Goal: Task Accomplishment & Management: Manage account settings

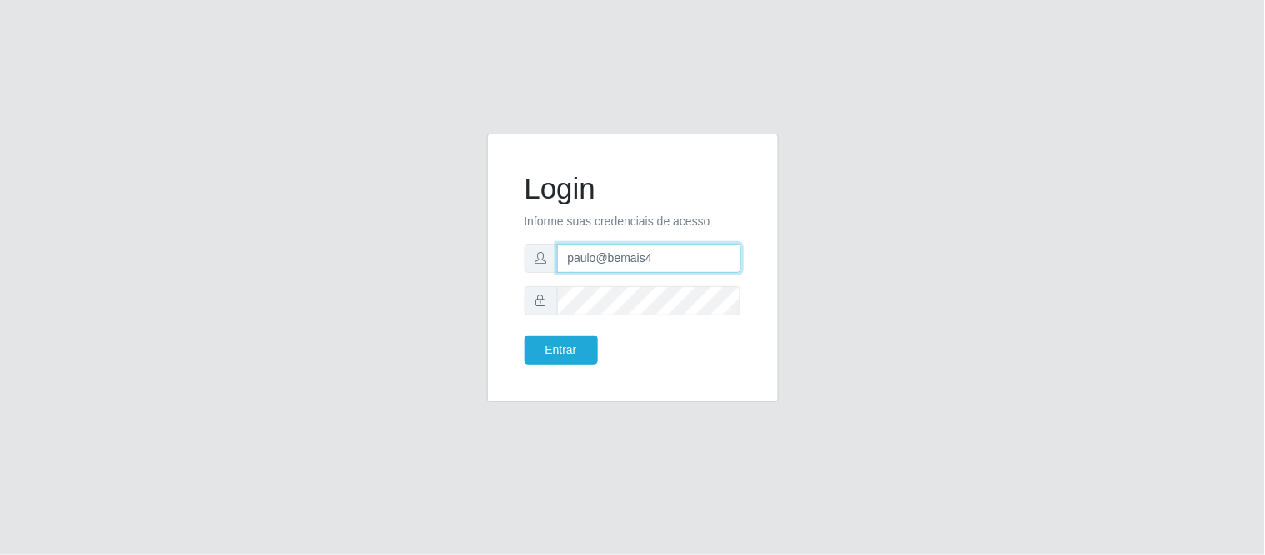
drag, startPoint x: 626, startPoint y: 259, endPoint x: 664, endPoint y: 263, distance: 37.8
click at [626, 259] on input "paulo@bemais4" at bounding box center [649, 258] width 184 height 29
drag, startPoint x: 684, startPoint y: 263, endPoint x: 546, endPoint y: 255, distance: 137.8
click at [546, 255] on div "paulo@bemais4" at bounding box center [633, 258] width 217 height 29
type input "juliomarques@carone"
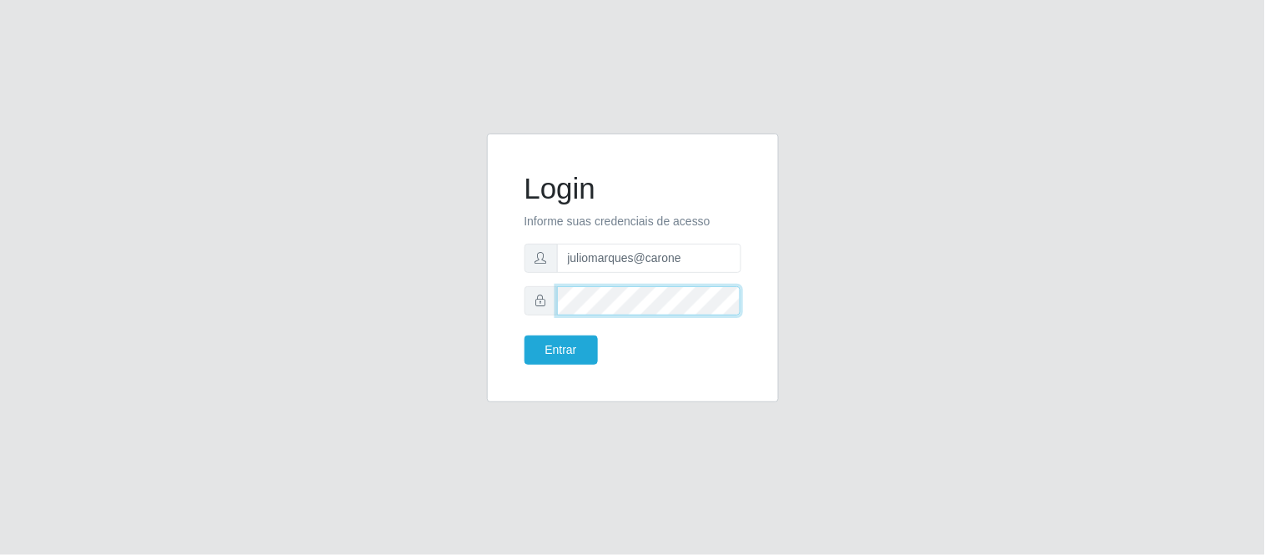
click at [510, 303] on div "Login Informe suas credenciais de acesso juliomarques@carone Entrar" at bounding box center [633, 267] width 250 height 227
click at [525, 335] on button "Entrar" at bounding box center [561, 349] width 73 height 29
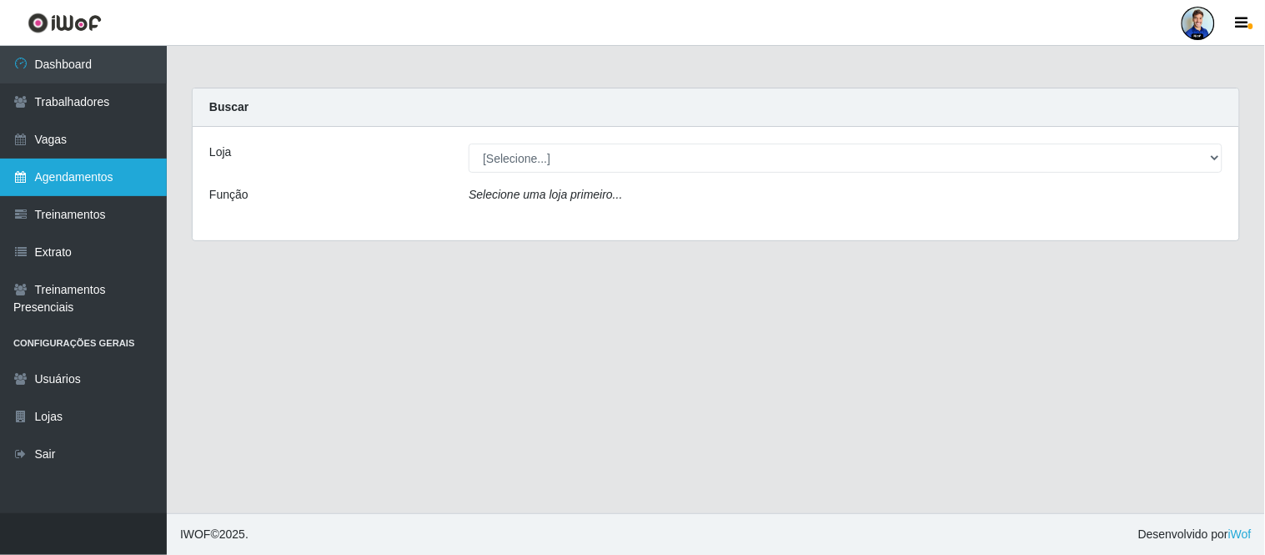
click at [72, 177] on link "Agendamentos" at bounding box center [83, 177] width 167 height 38
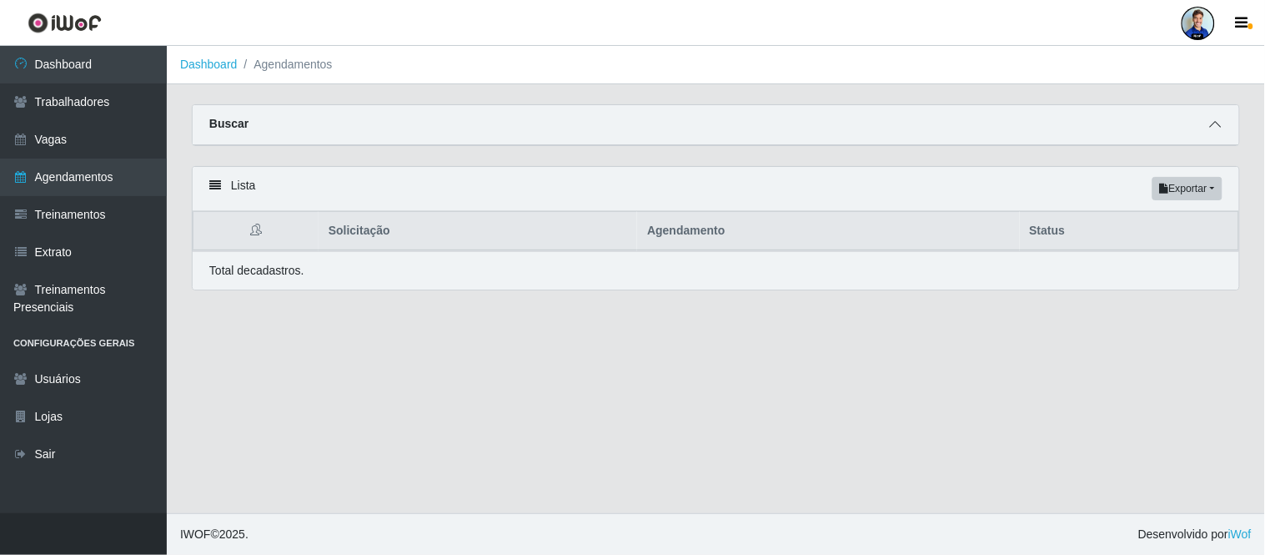
click at [1213, 122] on icon at bounding box center [1216, 124] width 12 height 12
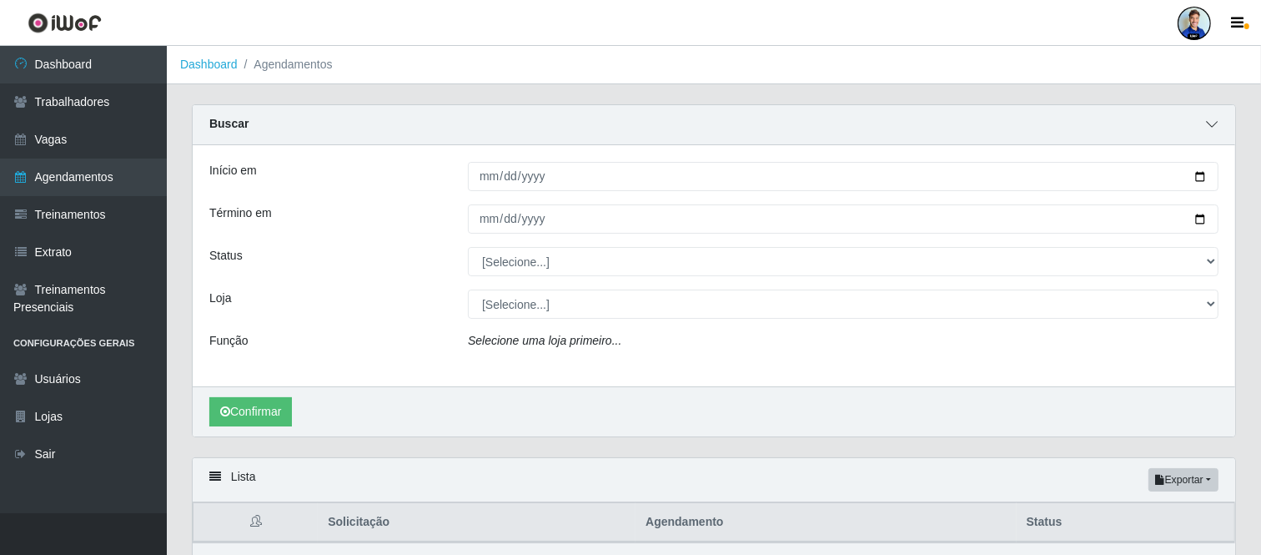
click at [1215, 126] on icon at bounding box center [1212, 124] width 12 height 12
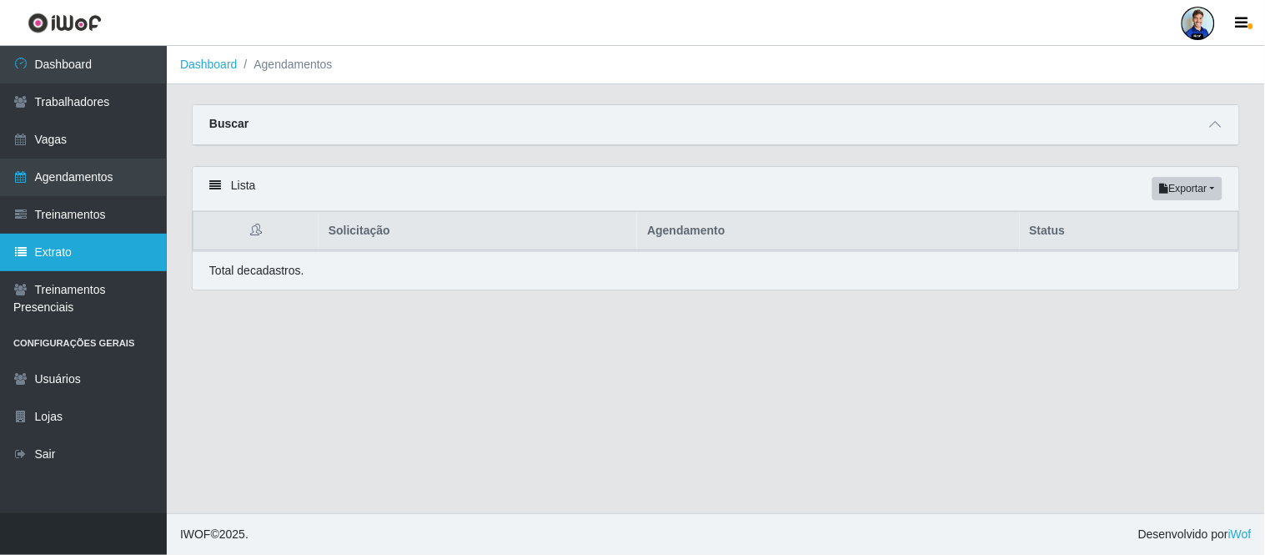
click at [63, 244] on link "Extrato" at bounding box center [83, 253] width 167 height 38
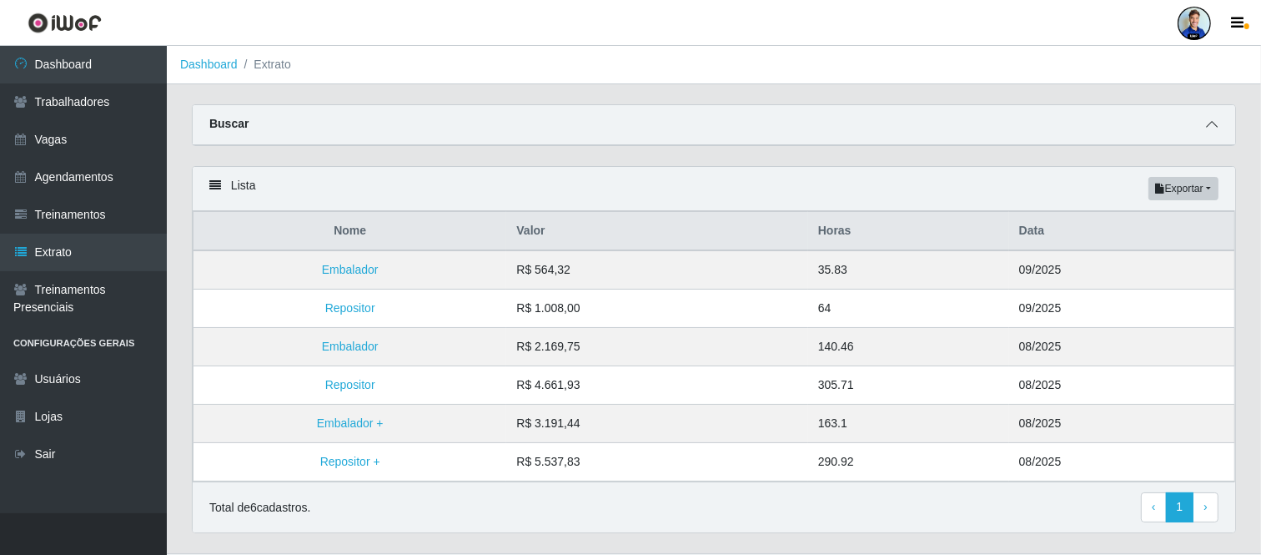
click at [1219, 122] on span at bounding box center [1212, 124] width 20 height 19
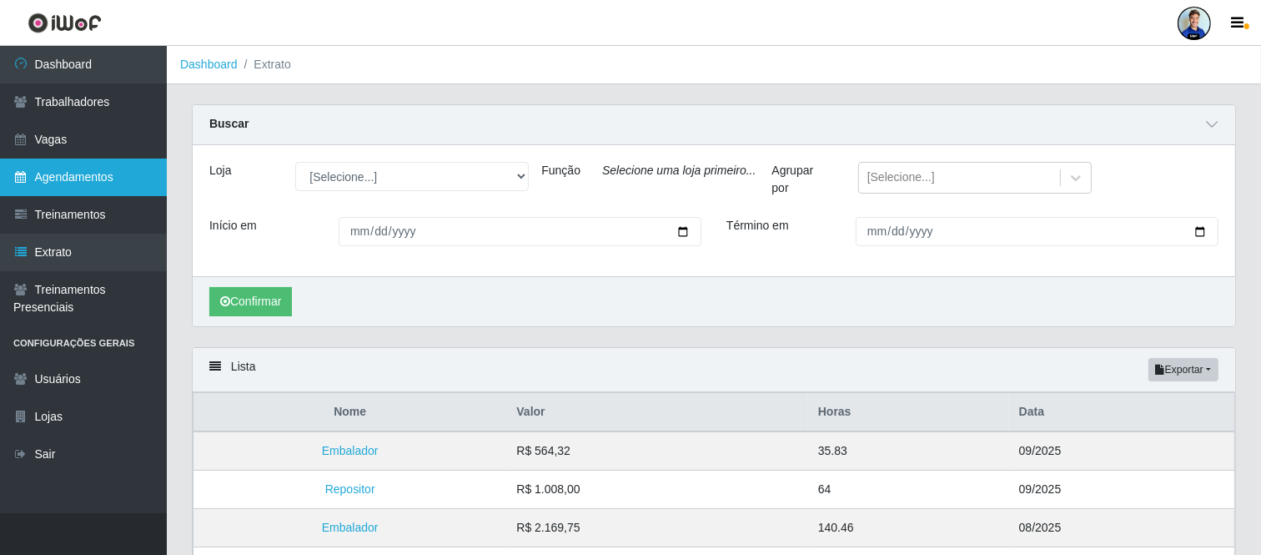
click at [81, 169] on link "Agendamentos" at bounding box center [83, 177] width 167 height 38
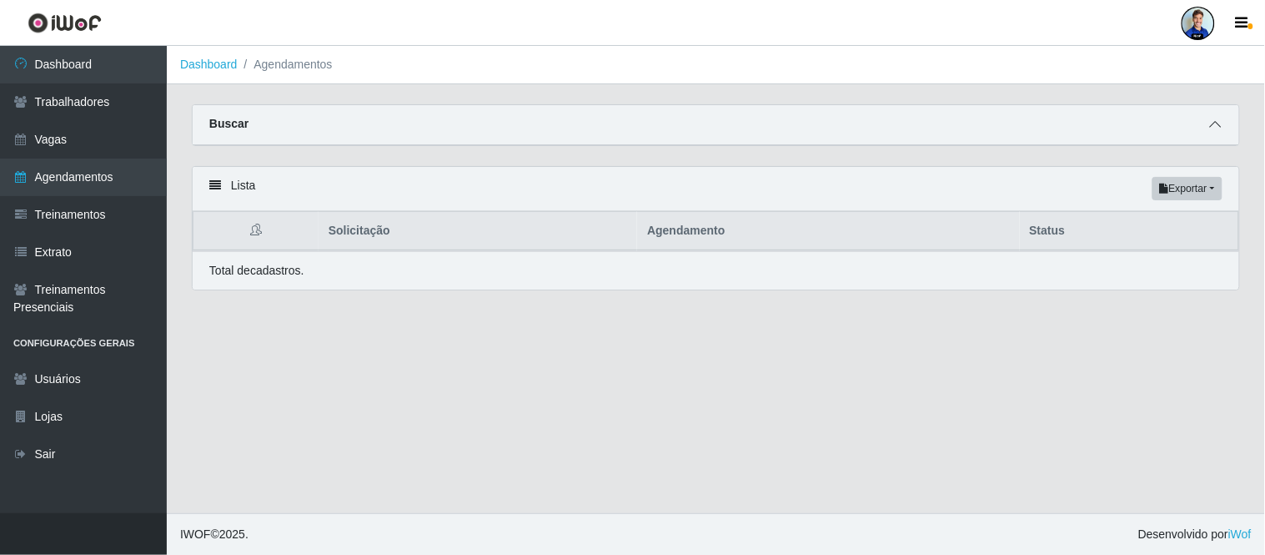
click at [1210, 120] on icon at bounding box center [1216, 124] width 12 height 12
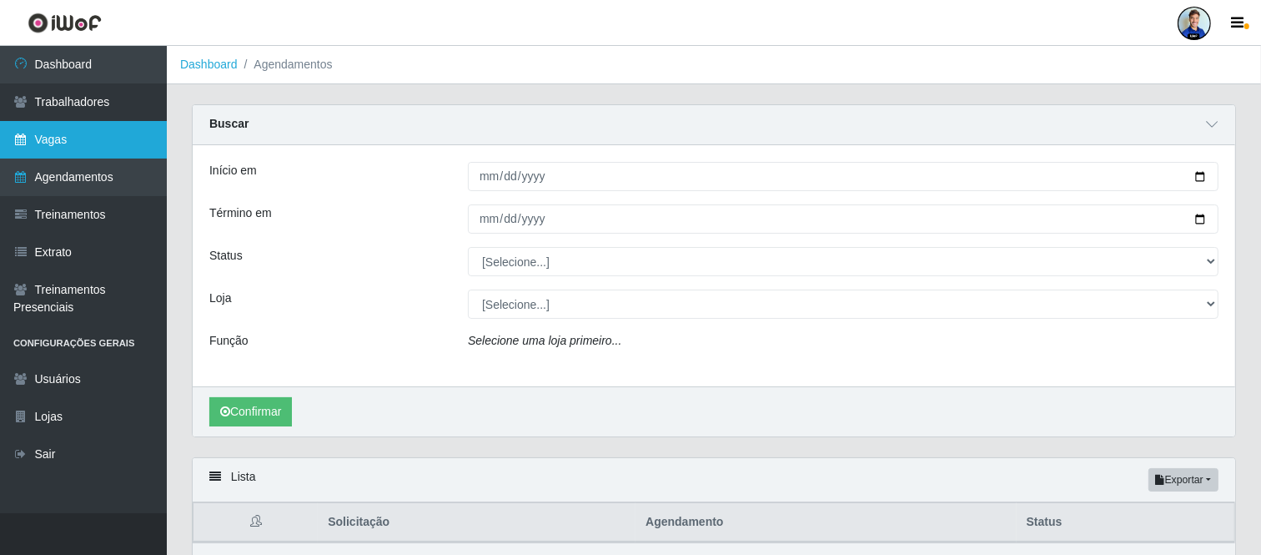
click at [88, 140] on link "Vagas" at bounding box center [83, 140] width 167 height 38
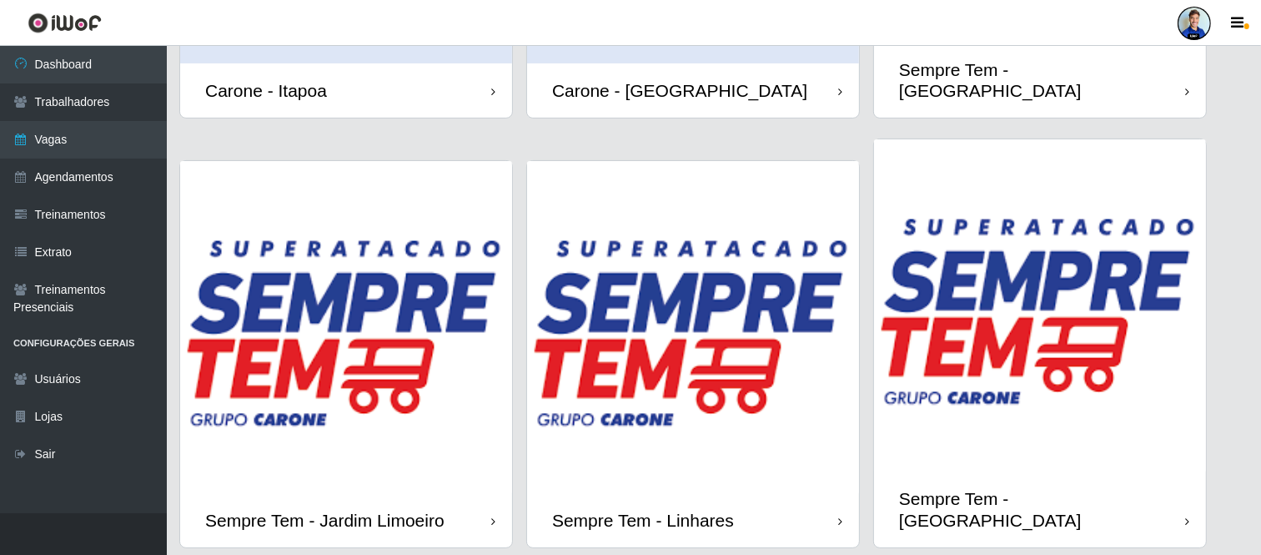
scroll to position [406, 0]
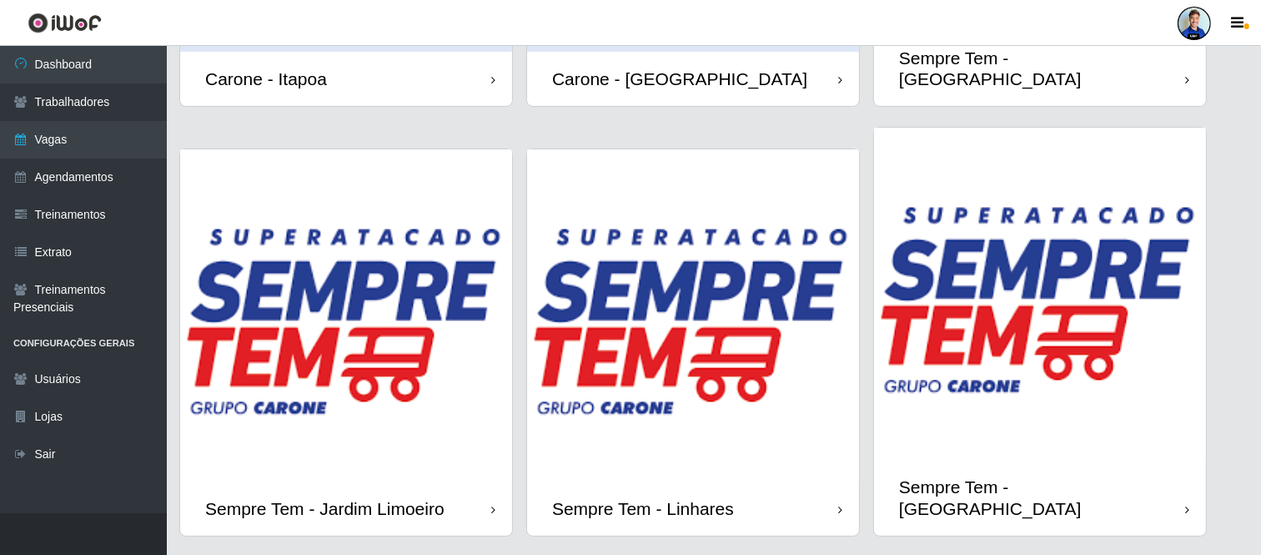
click at [966, 289] on img at bounding box center [1040, 294] width 332 height 332
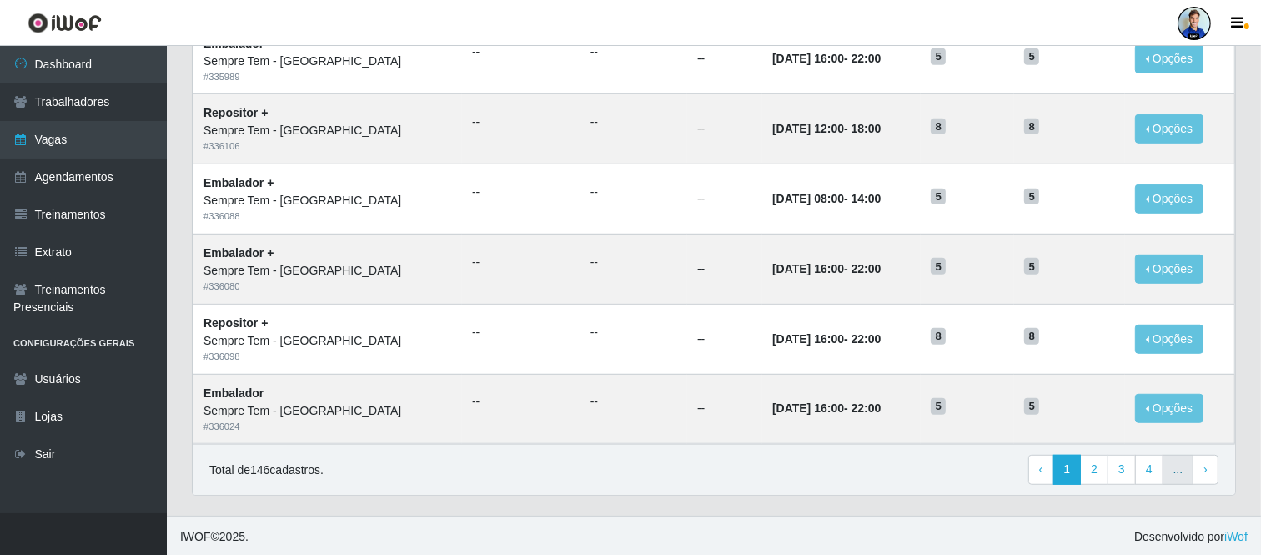
scroll to position [859, 0]
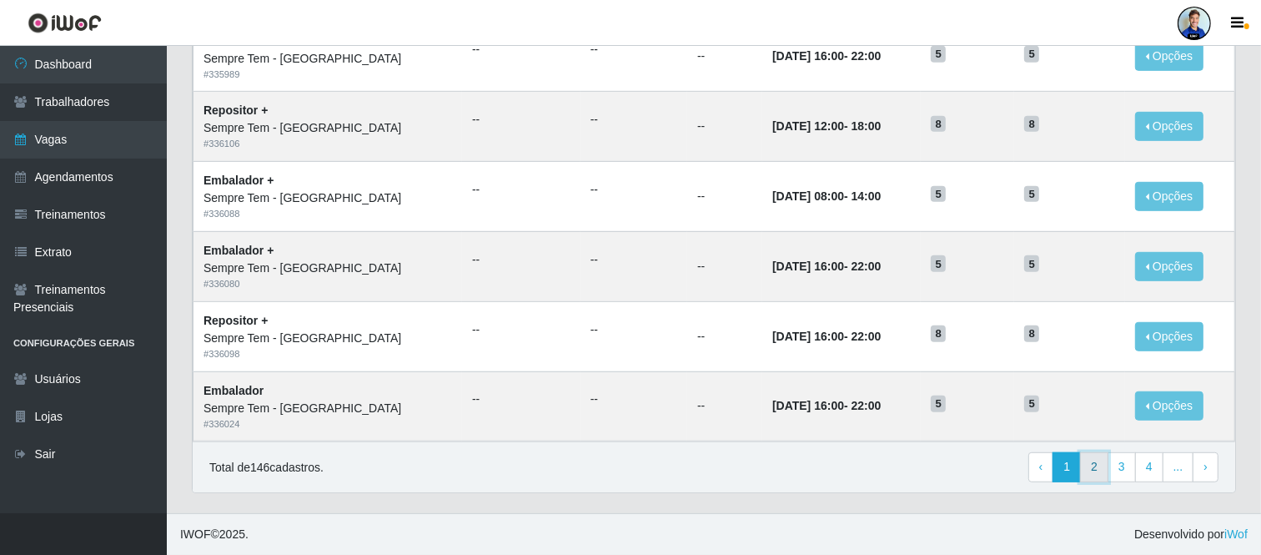
click at [1106, 474] on link "2" at bounding box center [1094, 467] width 28 height 30
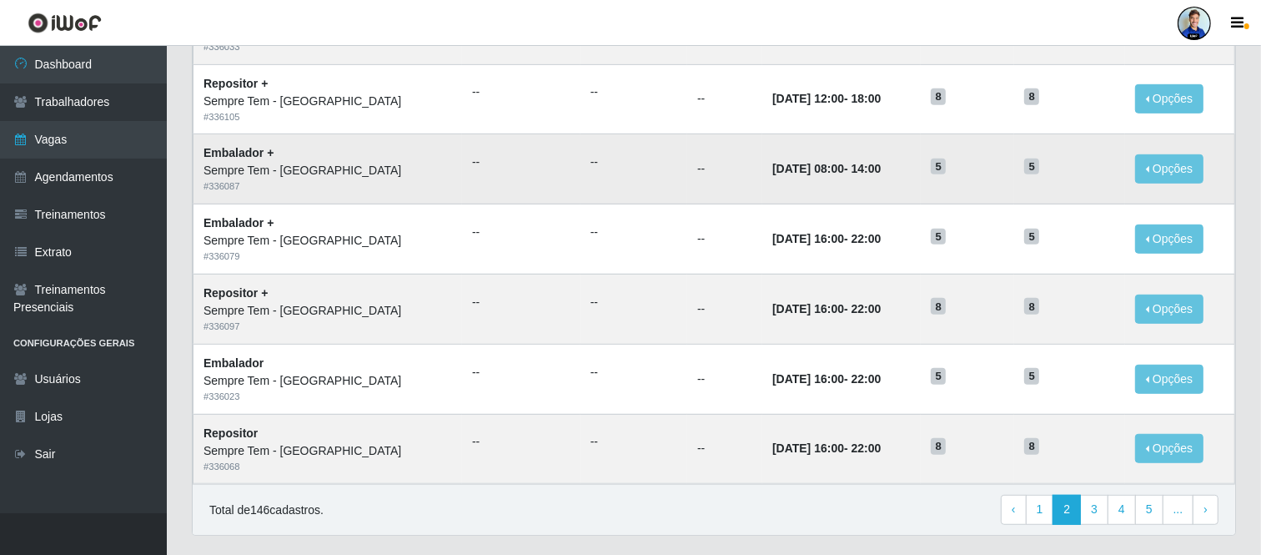
scroll to position [859, 0]
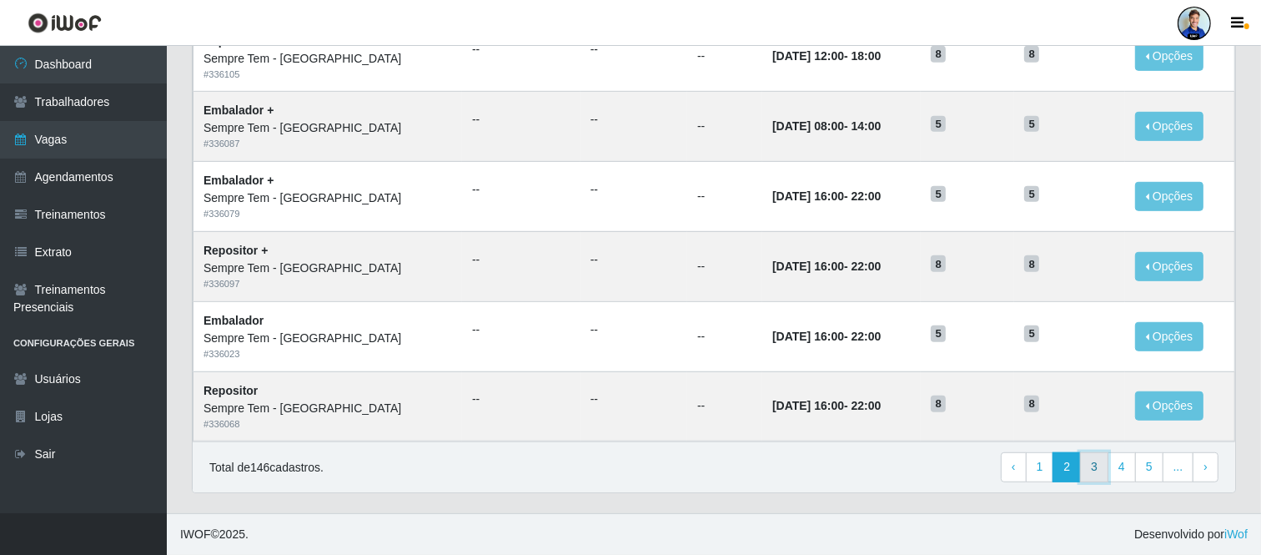
click at [1094, 470] on link "3" at bounding box center [1094, 467] width 28 height 30
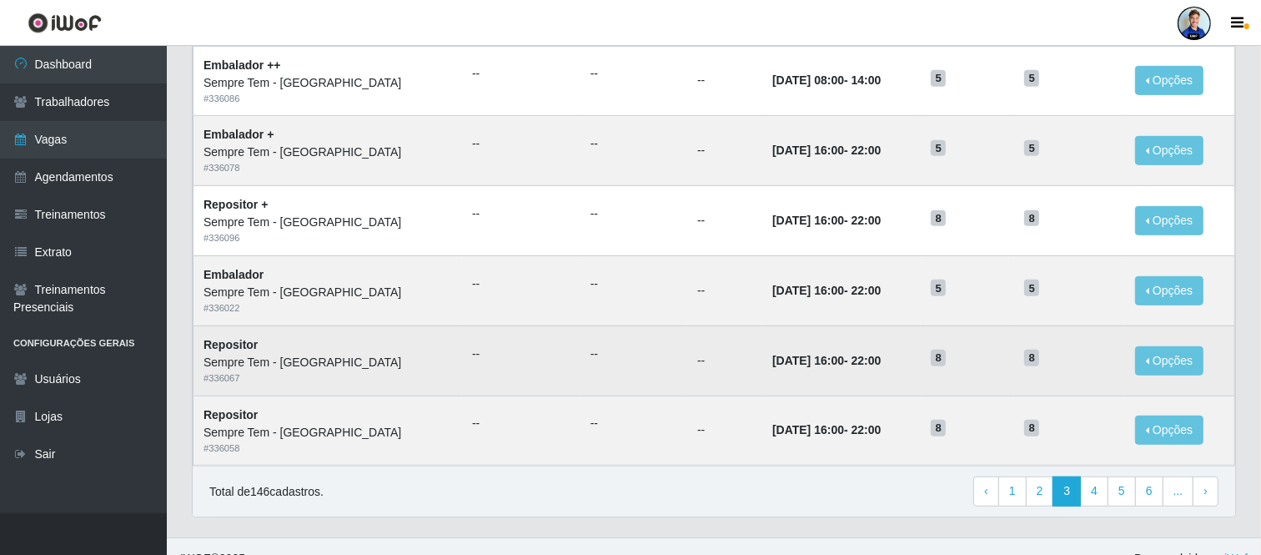
scroll to position [859, 0]
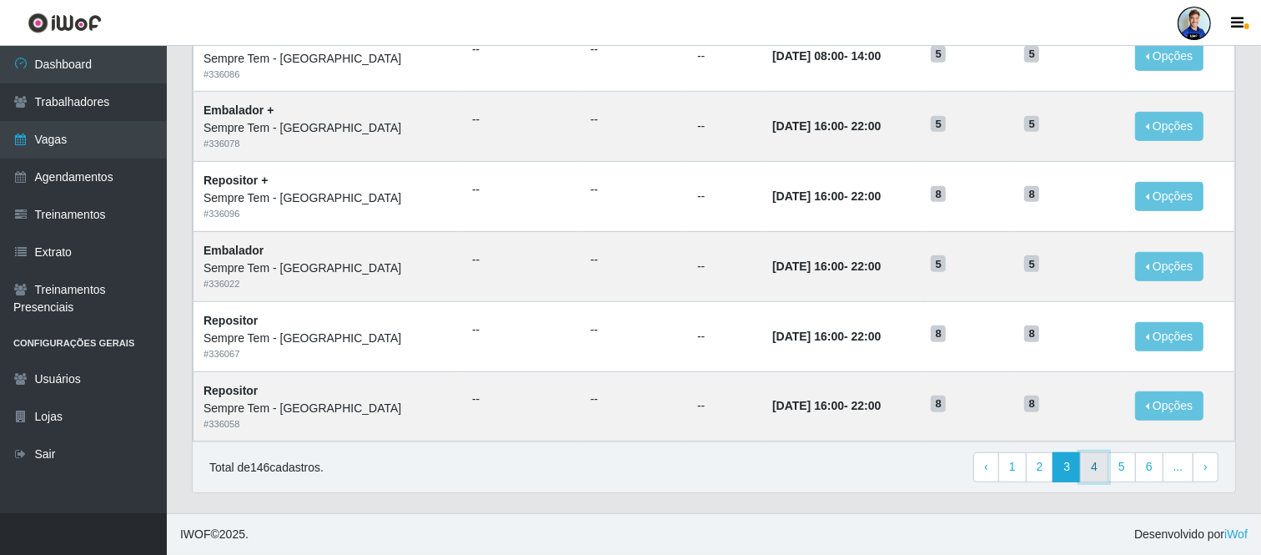
click at [1104, 464] on link "4" at bounding box center [1094, 467] width 28 height 30
click at [1119, 472] on link "6" at bounding box center [1122, 467] width 28 height 30
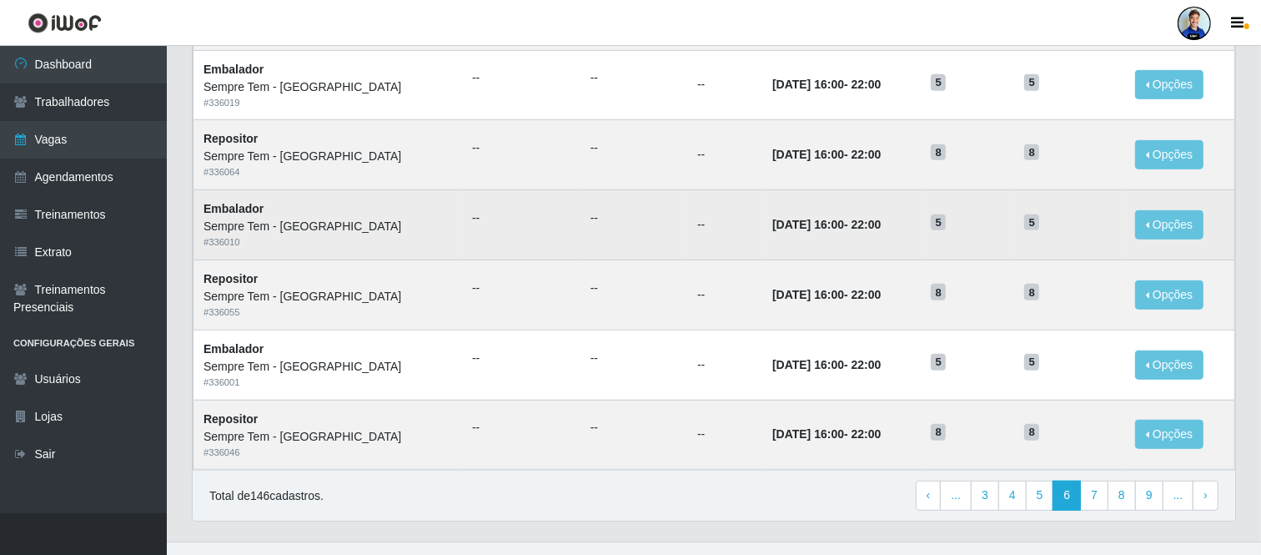
scroll to position [859, 0]
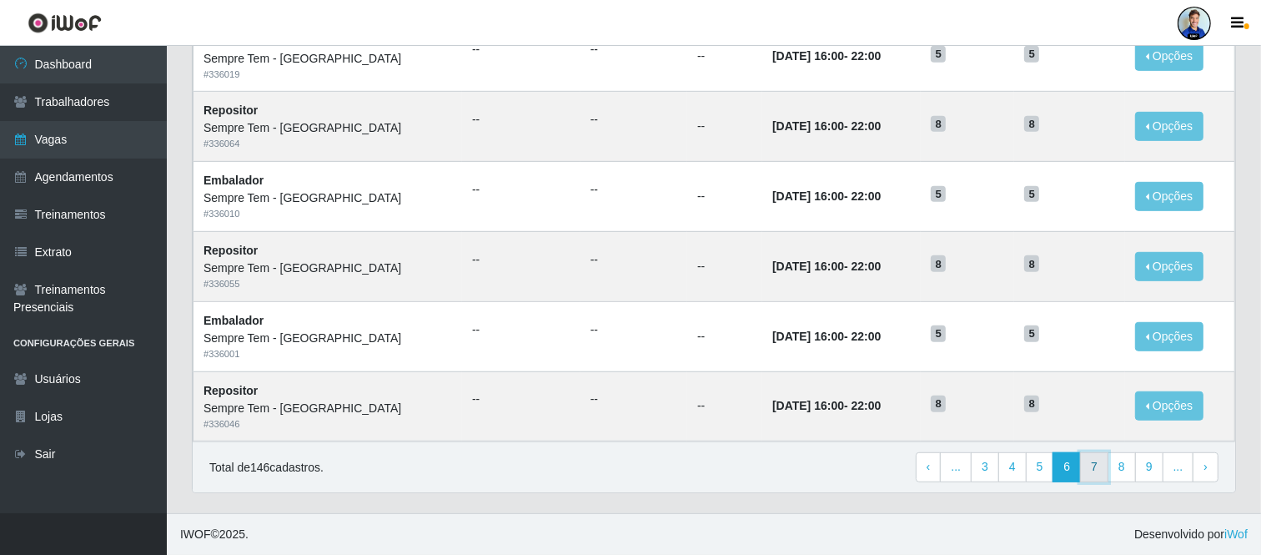
click at [1091, 467] on link "7" at bounding box center [1094, 467] width 28 height 30
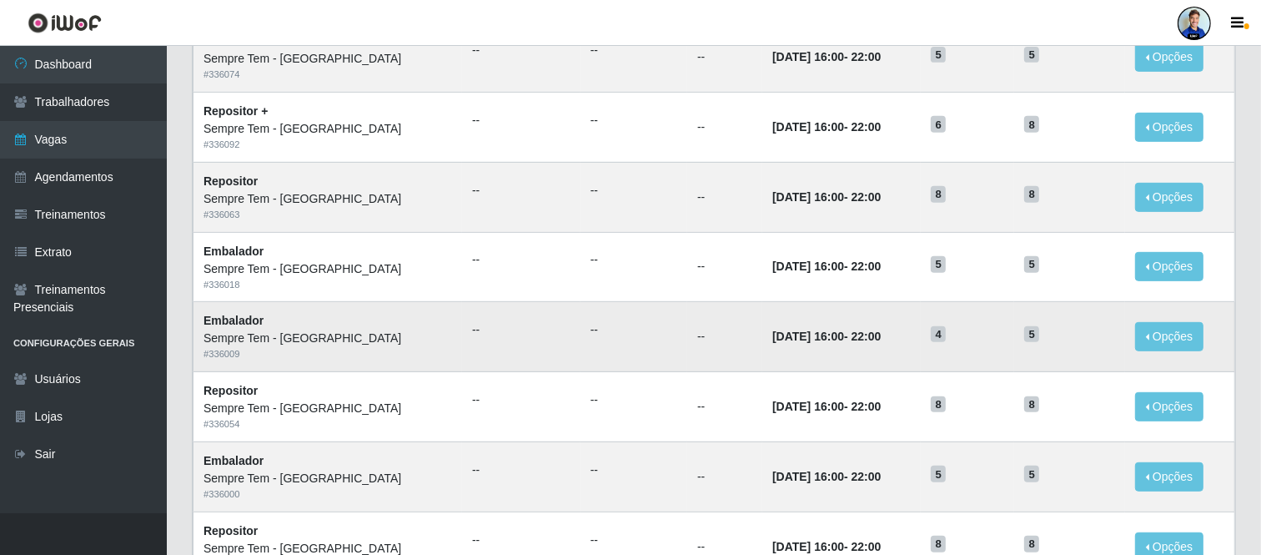
scroll to position [859, 0]
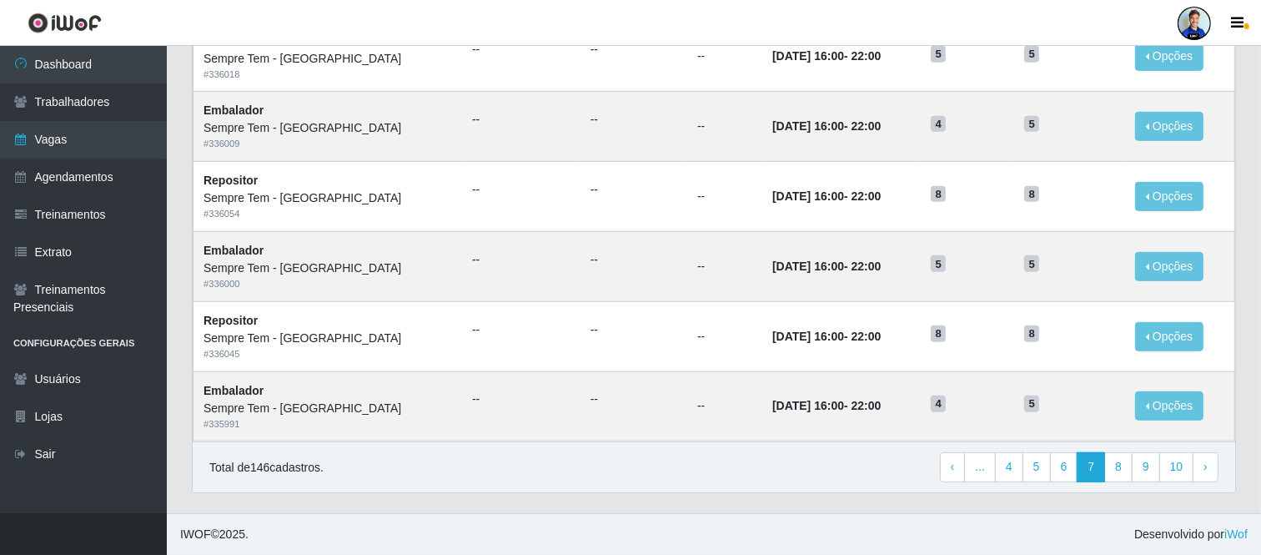
click at [1112, 470] on link "8" at bounding box center [1118, 467] width 28 height 30
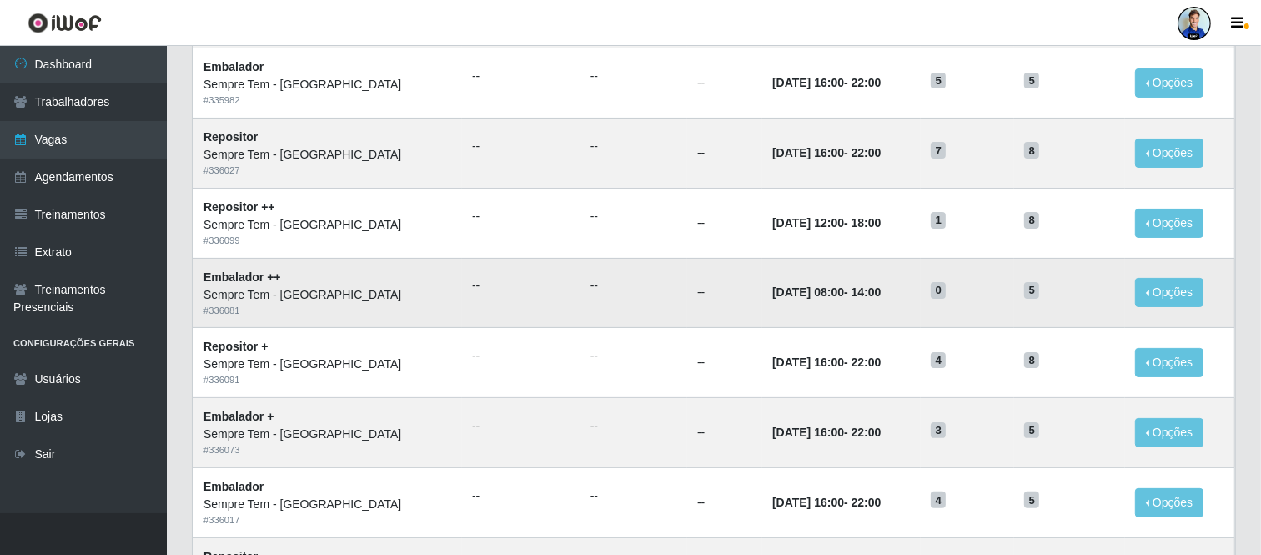
scroll to position [278, 0]
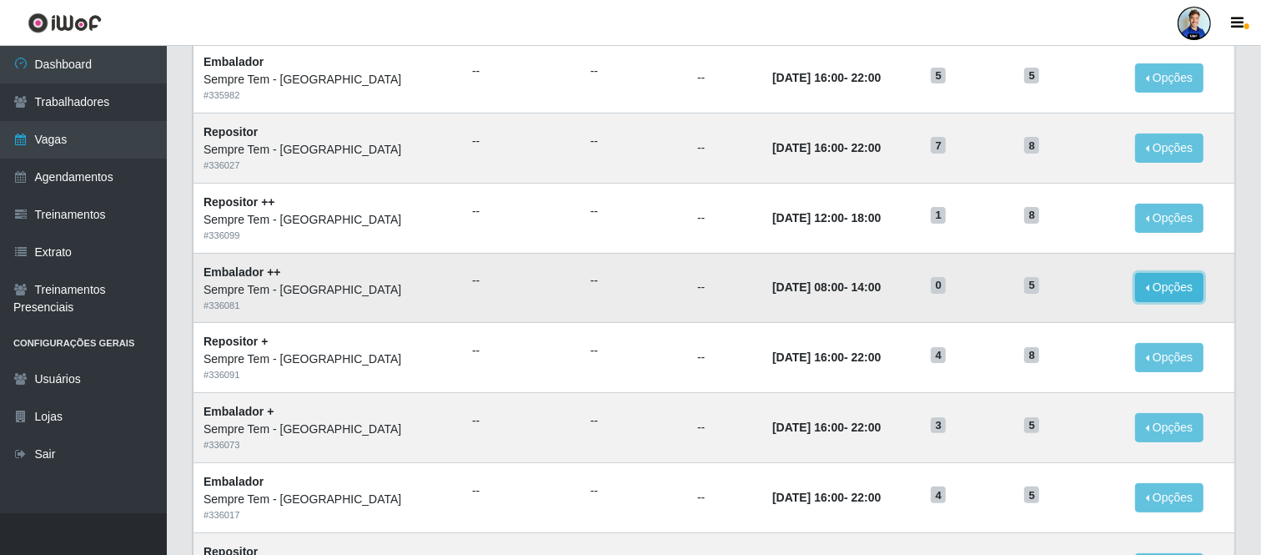
click at [1166, 281] on button "Opções" at bounding box center [1169, 287] width 68 height 29
click at [1057, 293] on link "Editar" at bounding box center [1042, 290] width 48 height 13
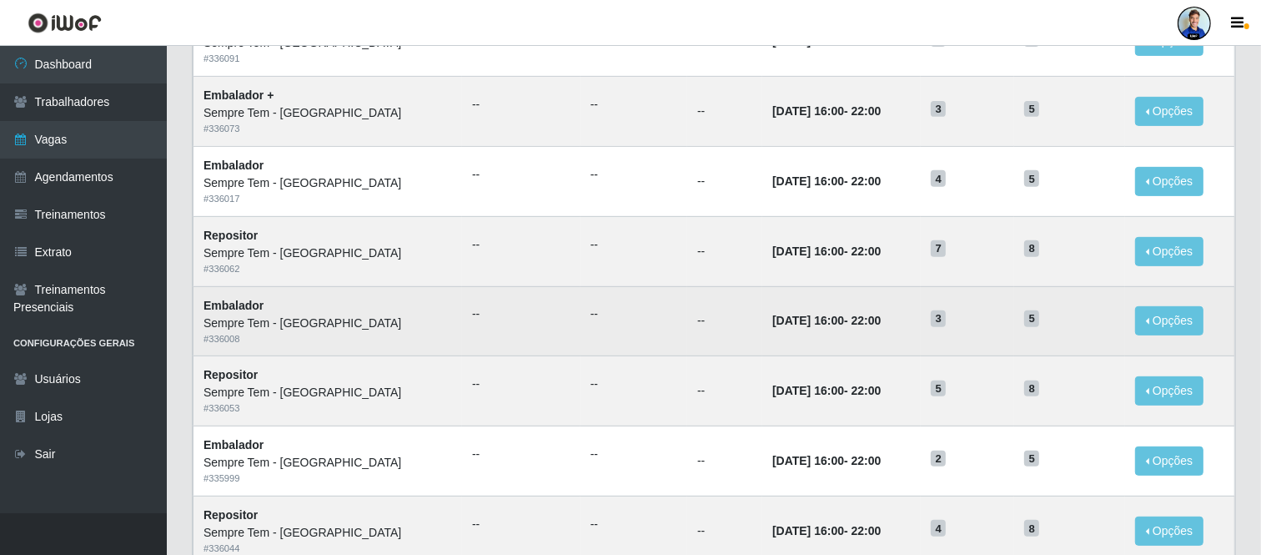
scroll to position [859, 0]
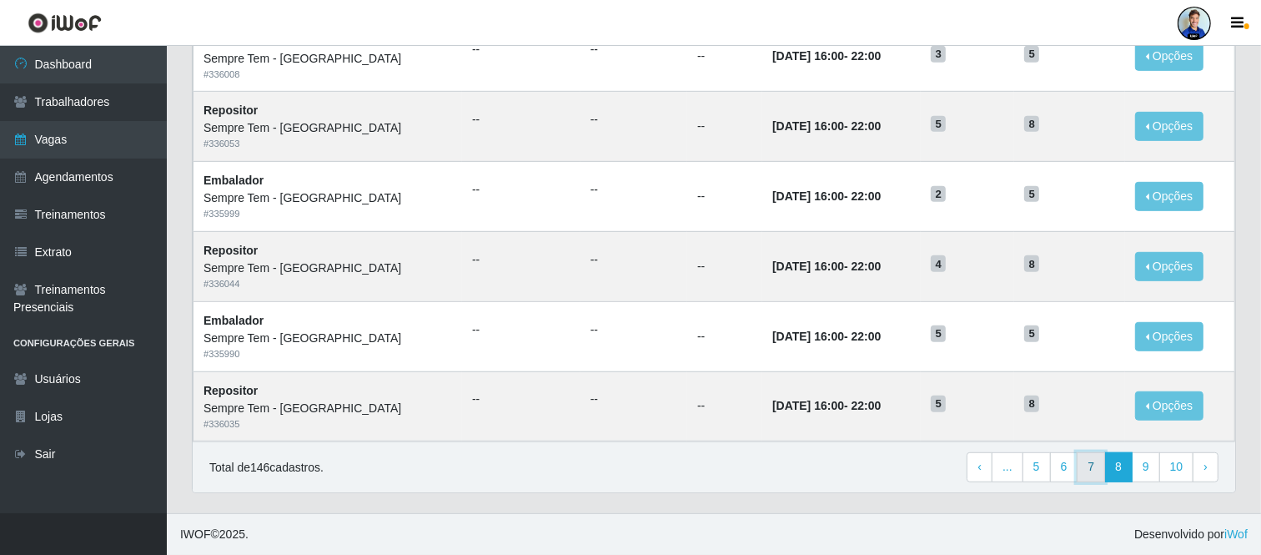
click at [1085, 471] on link "7" at bounding box center [1091, 467] width 28 height 30
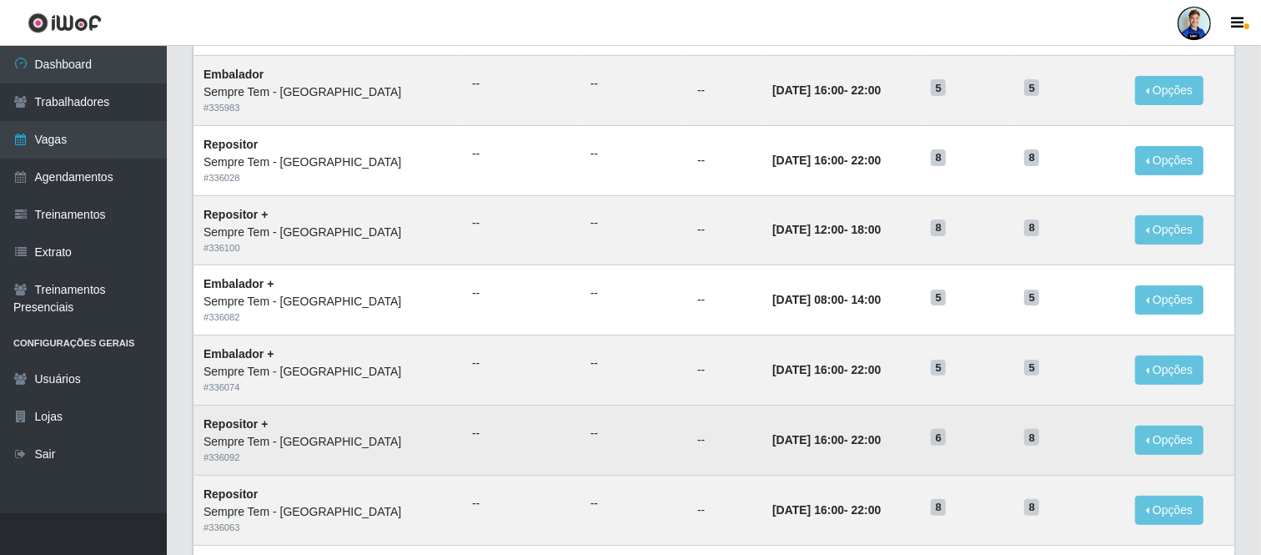
scroll to position [303, 0]
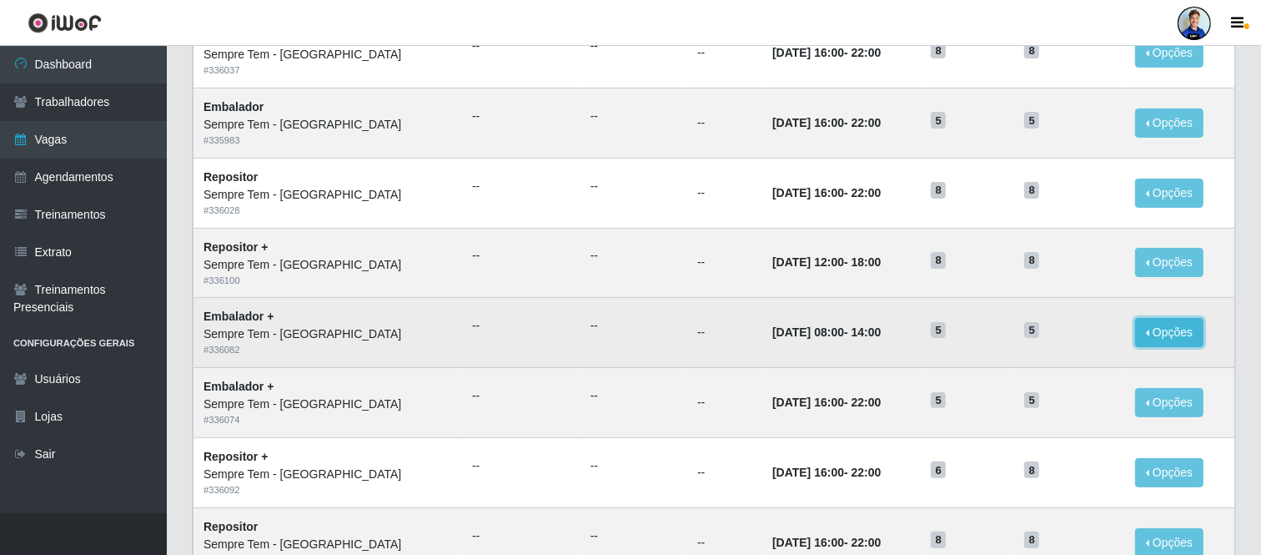
click at [1170, 330] on button "Opções" at bounding box center [1169, 332] width 68 height 29
click at [1052, 332] on link "Editar" at bounding box center [1042, 335] width 48 height 13
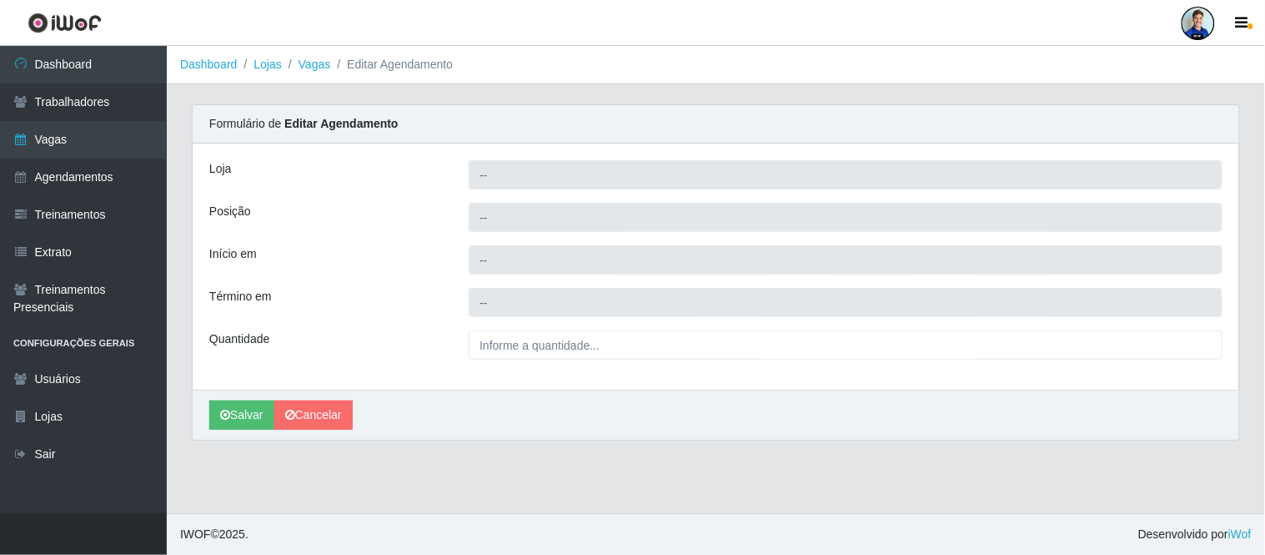
type input "Sempre Tem - [GEOGRAPHIC_DATA]"
type input "Embalador +"
type input "[DATE] 08:00:00"
type input "[DATE] 14:00:00"
type input "5__"
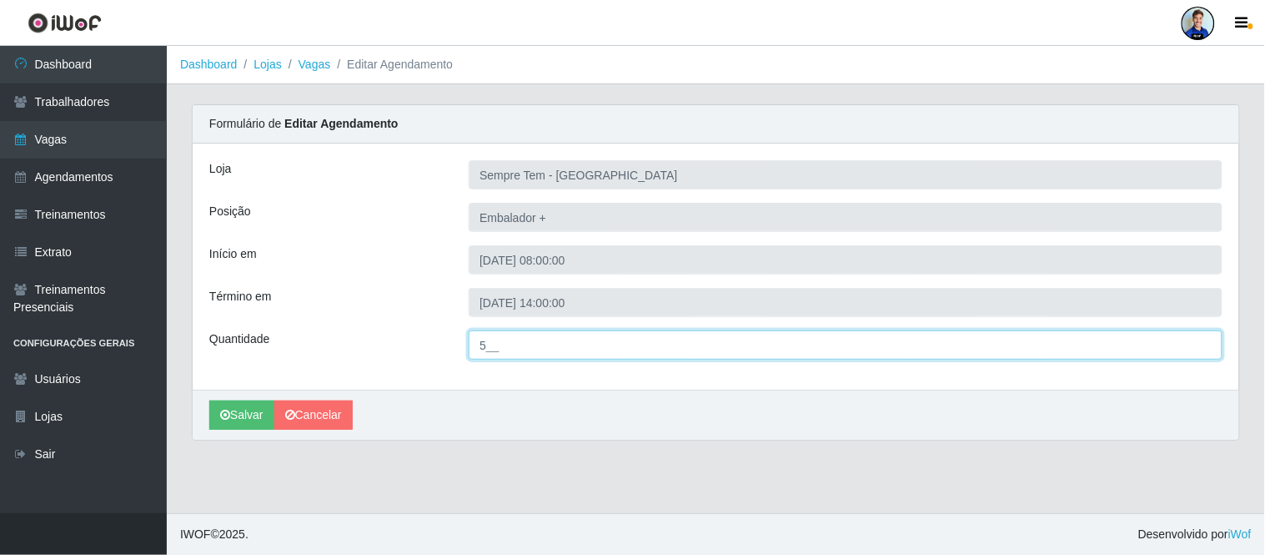
click at [485, 350] on input "5__" at bounding box center [846, 344] width 754 height 29
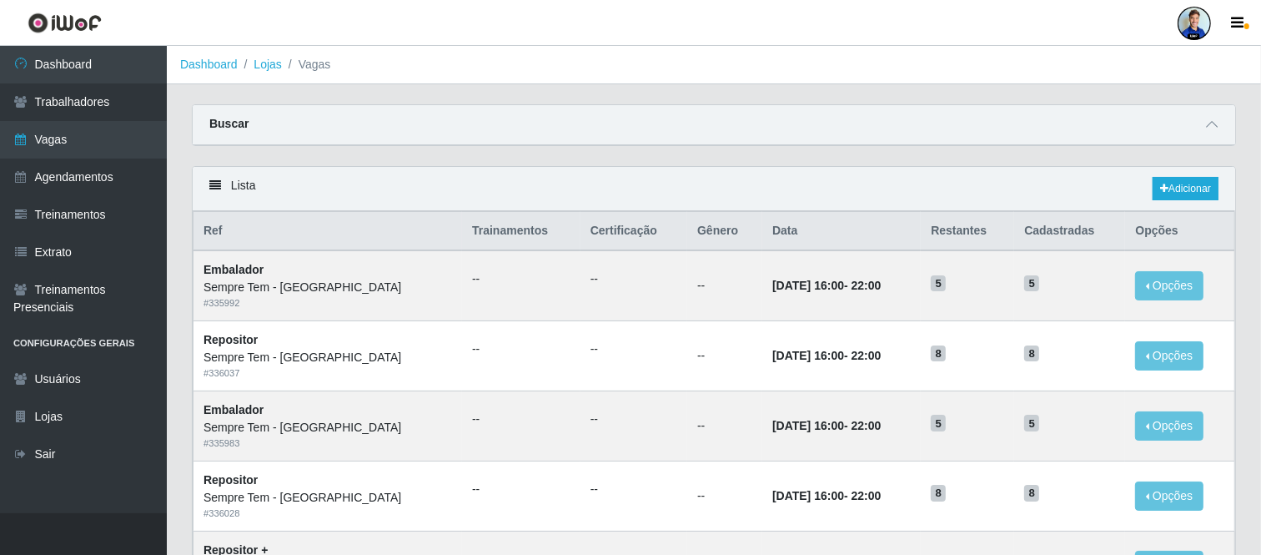
click at [1198, 23] on div at bounding box center [1194, 23] width 33 height 33
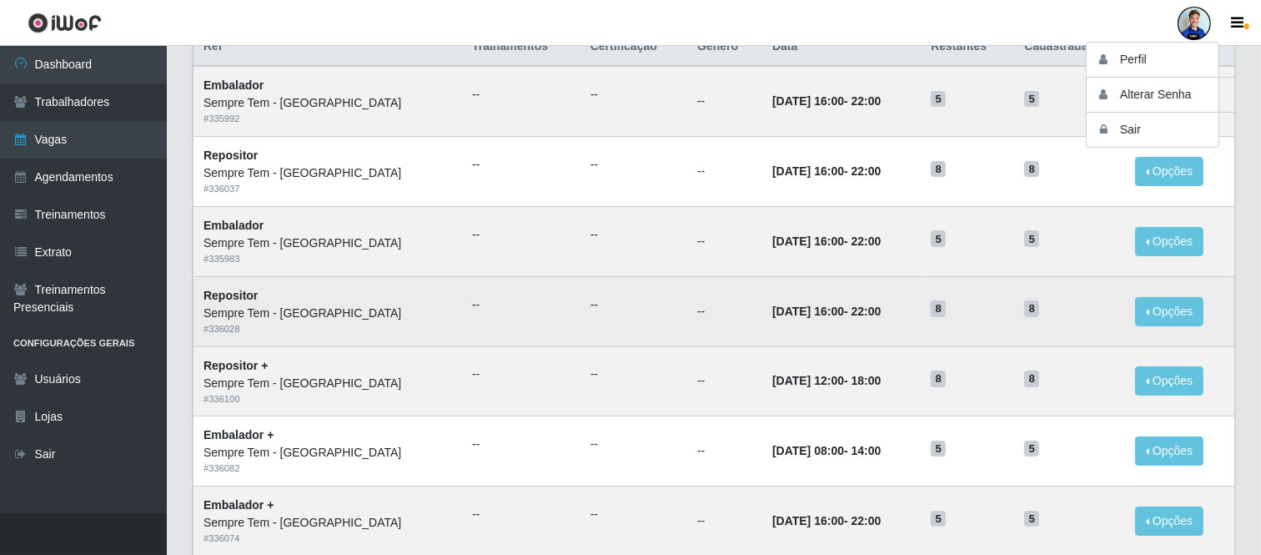
scroll to position [185, 0]
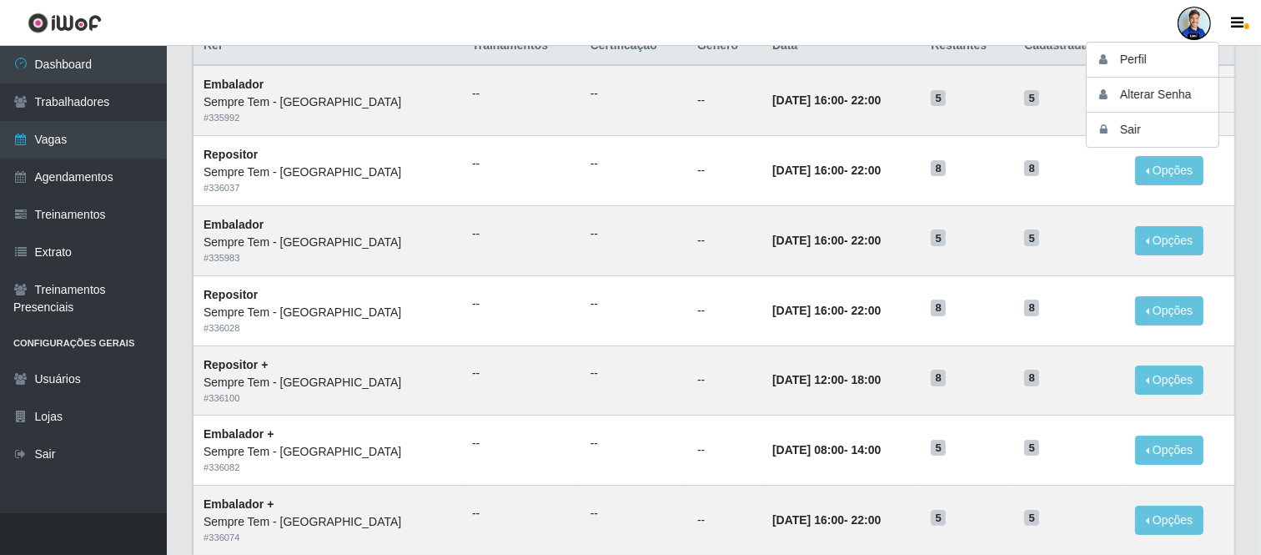
click at [1147, 23] on header "Perfil Alterar Senha Sair" at bounding box center [630, 23] width 1261 height 46
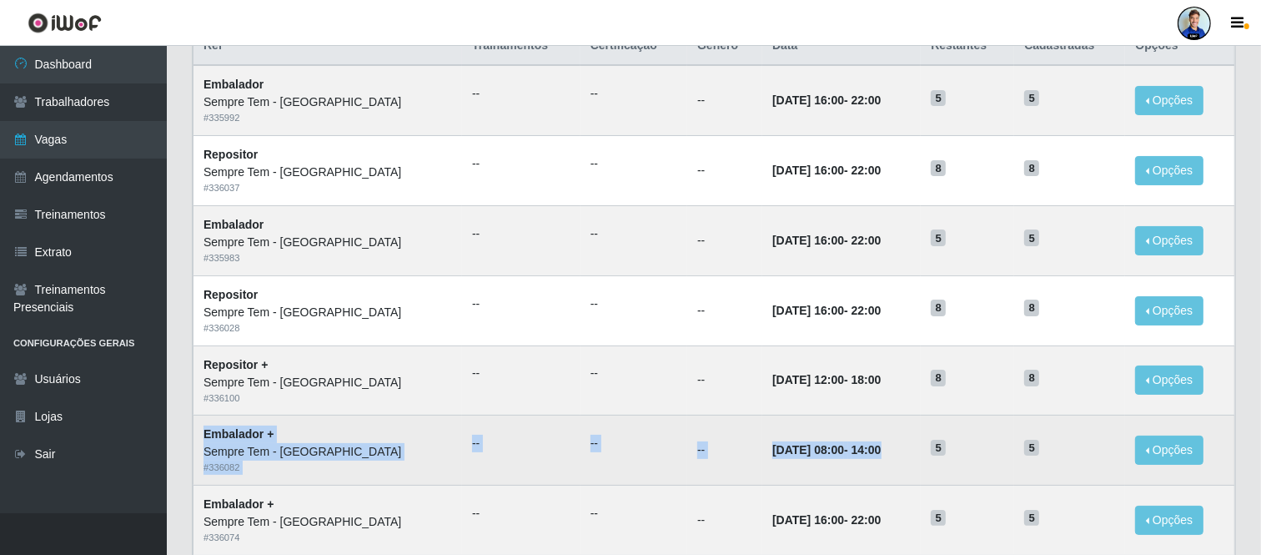
drag, startPoint x: 869, startPoint y: 453, endPoint x: 194, endPoint y: 435, distance: 675.1
click at [194, 435] on tr "Embalador + Sempre Tem - [GEOGRAPHIC_DATA] # 336082 -- -- -- [DATE] 08:00 - 14:…" at bounding box center [715, 450] width 1042 height 70
click at [581, 455] on td "--" at bounding box center [634, 450] width 107 height 70
